Goal: Find specific page/section: Find specific page/section

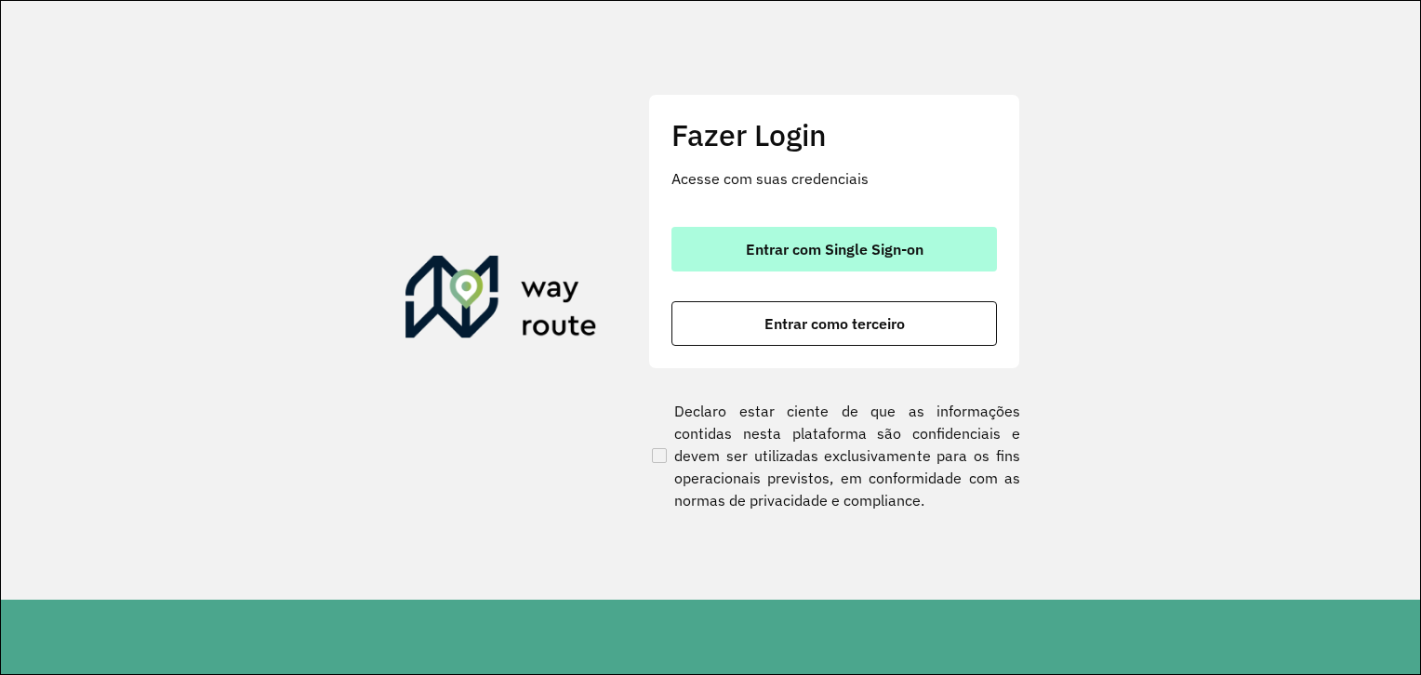
click at [714, 264] on button "Entrar com Single Sign-on" at bounding box center [834, 249] width 326 height 45
click at [831, 251] on span "Entrar com Single Sign-on" at bounding box center [835, 249] width 178 height 15
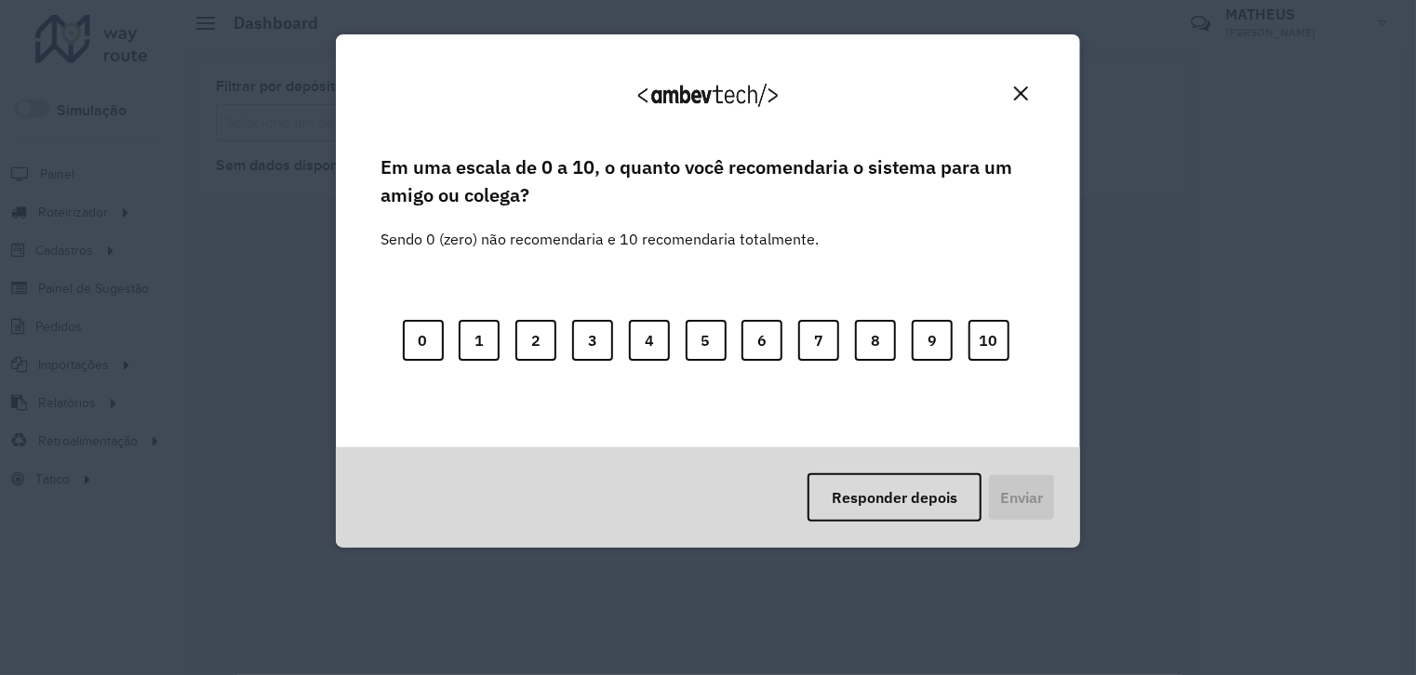
click at [1034, 89] on button "Close" at bounding box center [1020, 93] width 29 height 29
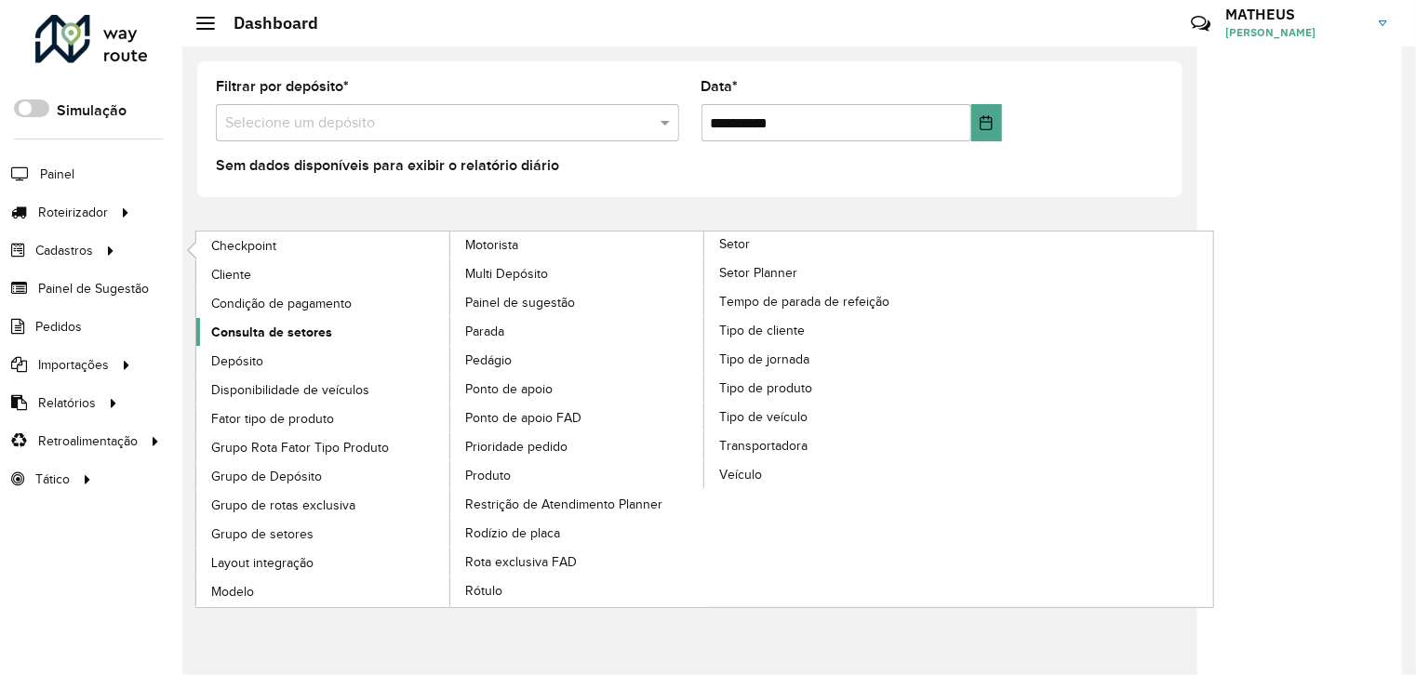
click at [346, 339] on link "Consulta de setores" at bounding box center [323, 332] width 255 height 28
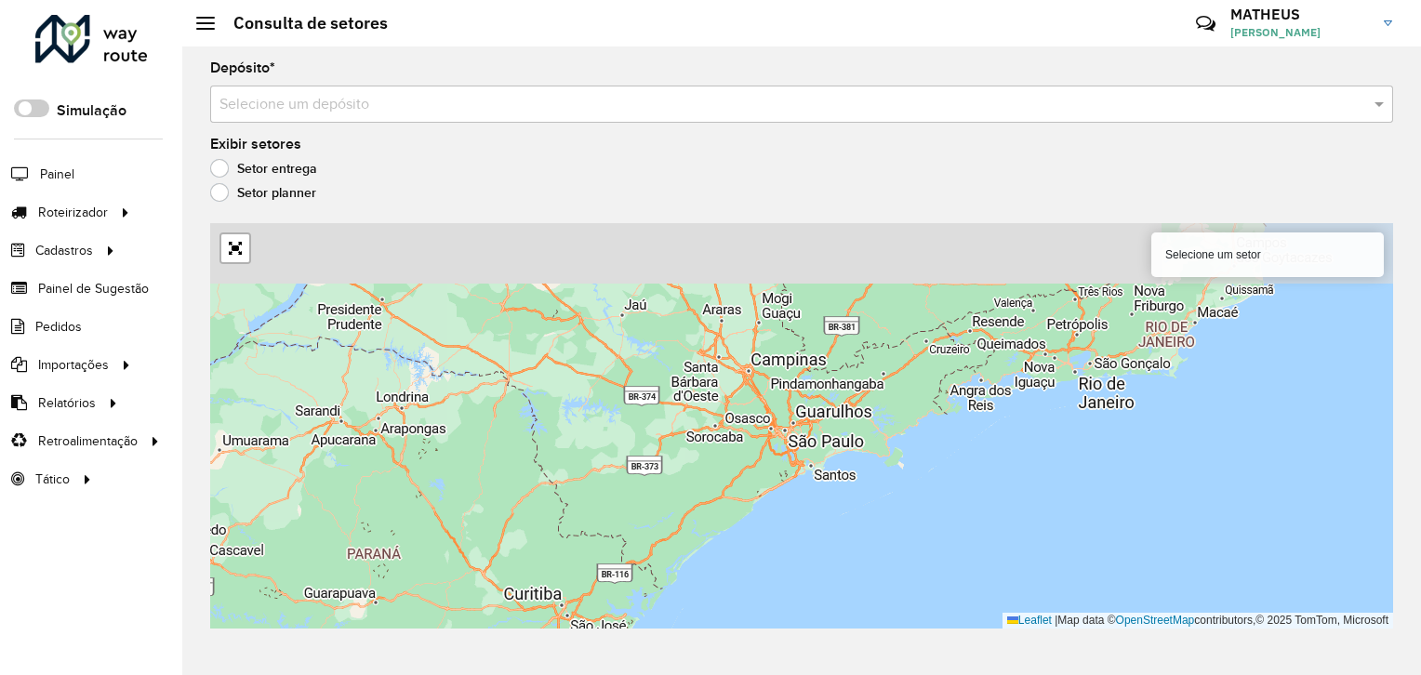
click at [380, 100] on input "text" at bounding box center [782, 105] width 1127 height 22
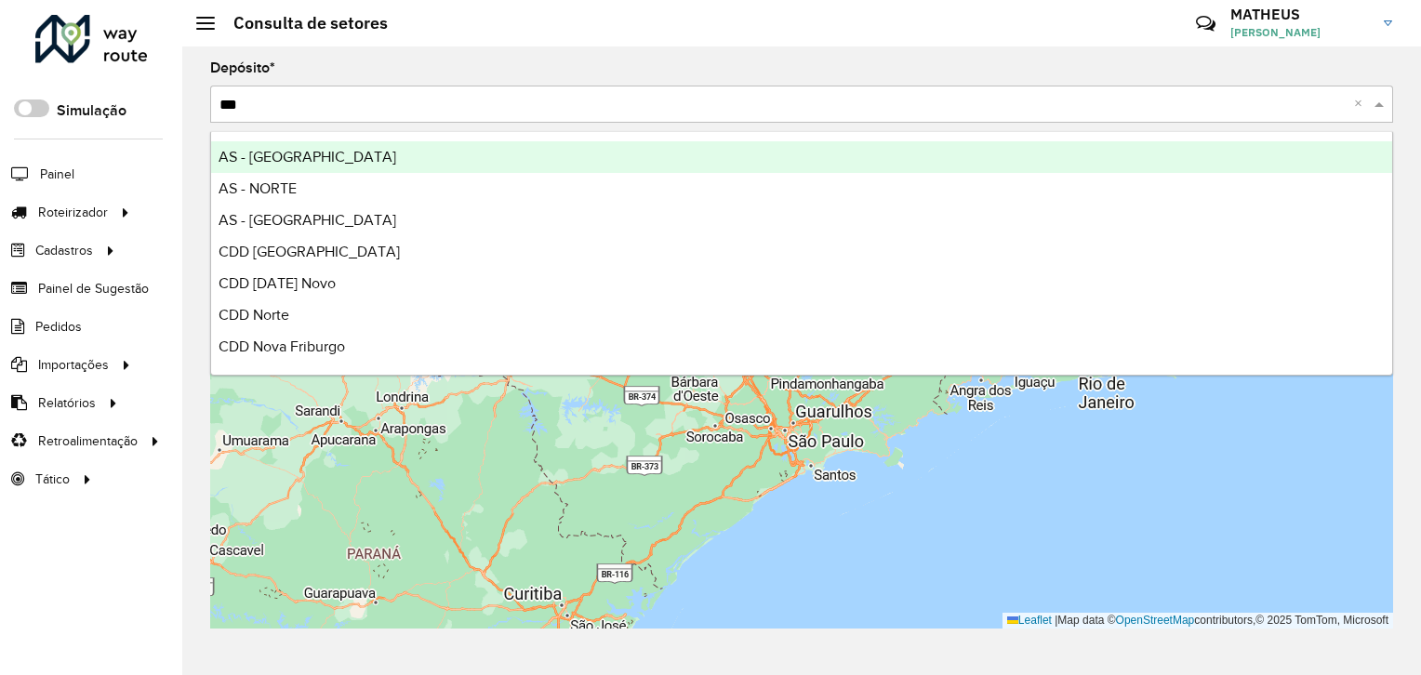
type input "****"
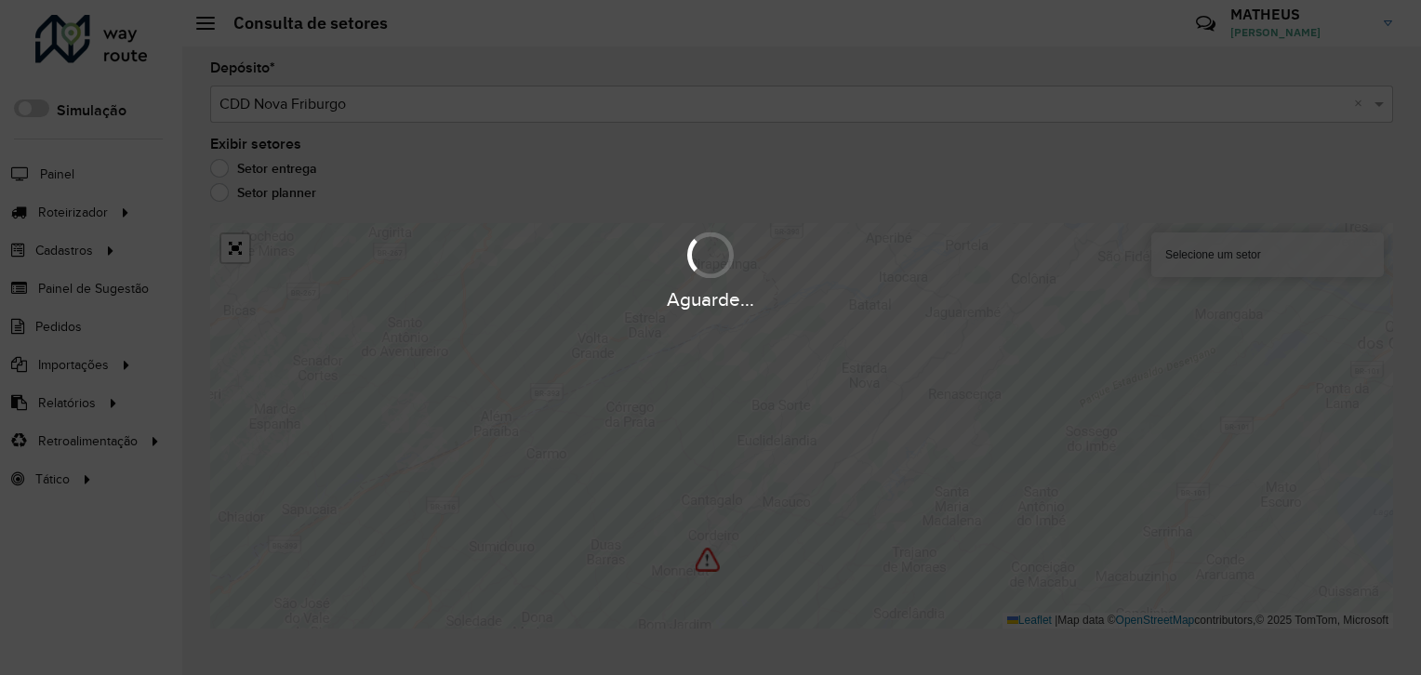
click at [1045, 347] on div "Aguarde..." at bounding box center [710, 337] width 1421 height 675
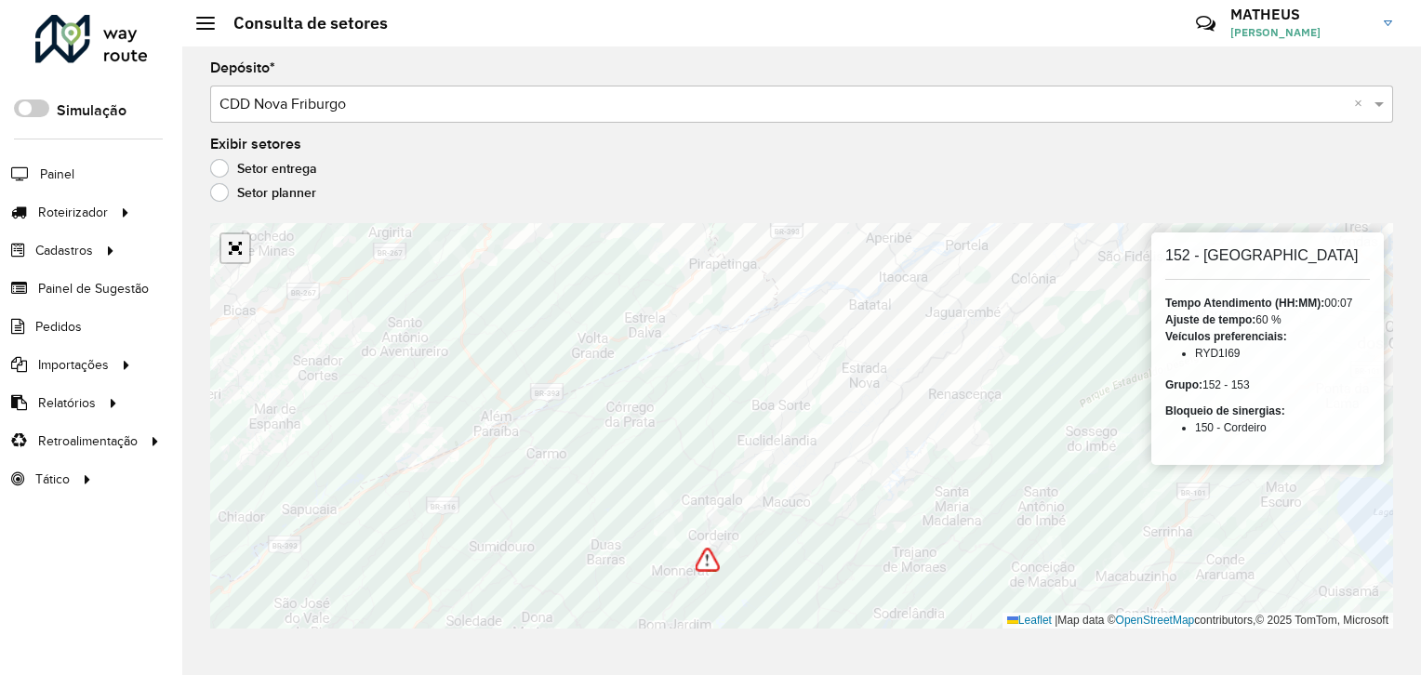
click at [239, 246] on link "Abrir mapa em tela cheia" at bounding box center [235, 248] width 28 height 28
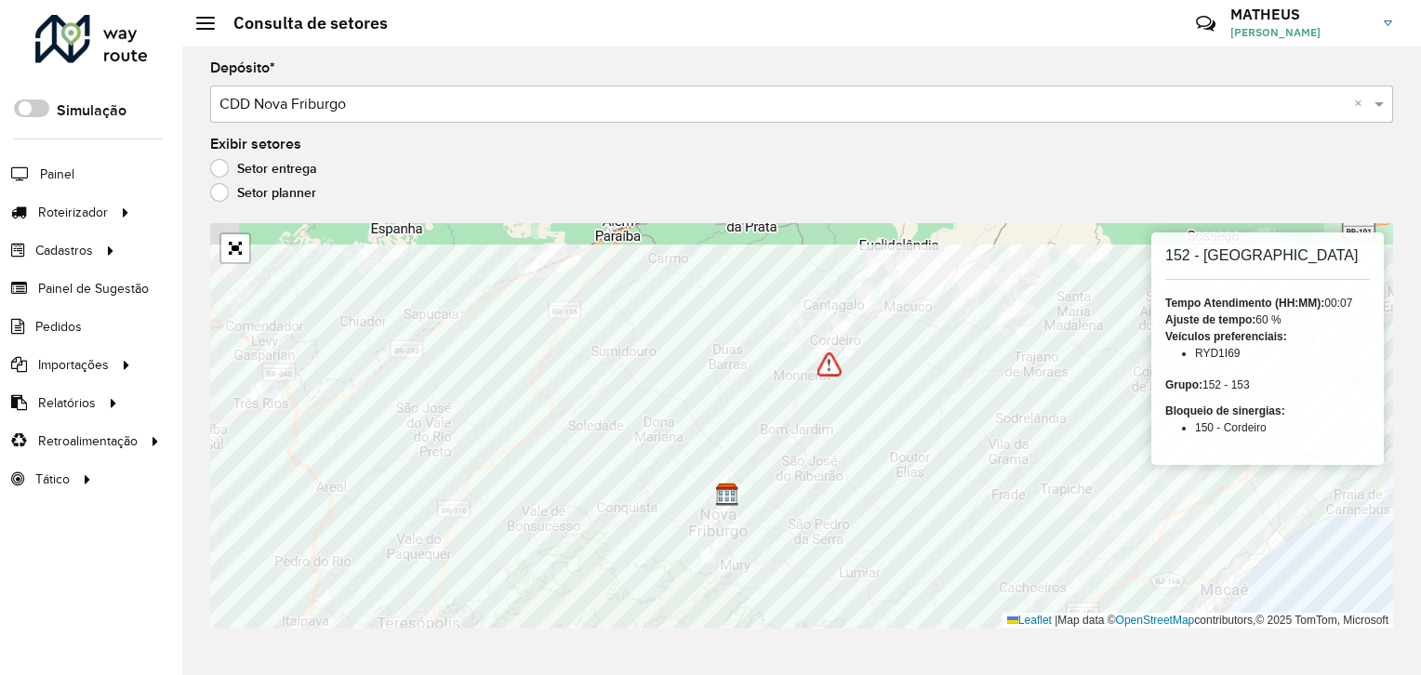
click at [637, 645] on div "Depósito * Selecione um depósito × CDD Nova Friburgo × Exibir setores Setor ent…" at bounding box center [801, 361] width 1239 height 629
